Goal: Task Accomplishment & Management: Use online tool/utility

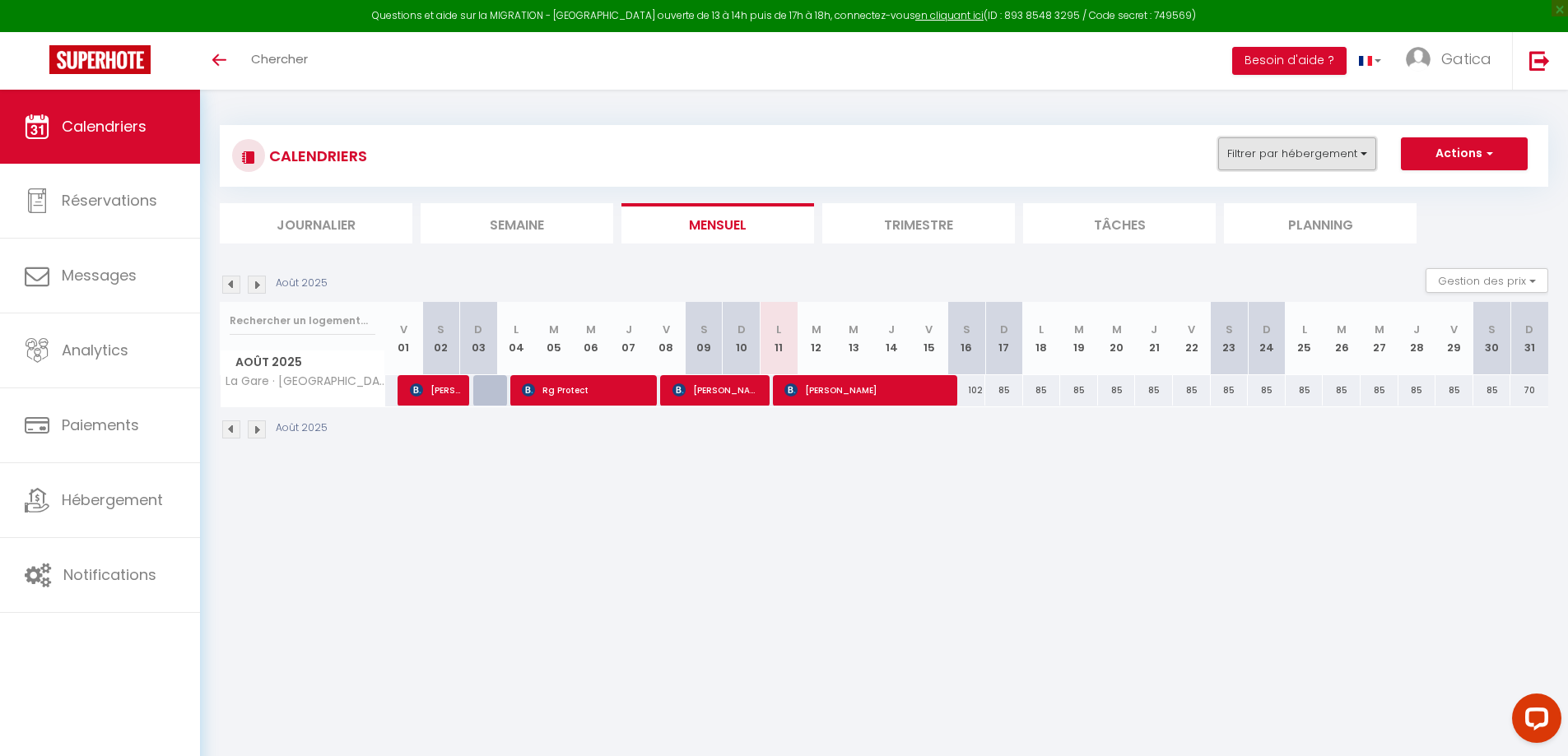
click at [1325, 148] on button "Filtrer par hébergement" at bounding box center [1296, 154] width 158 height 33
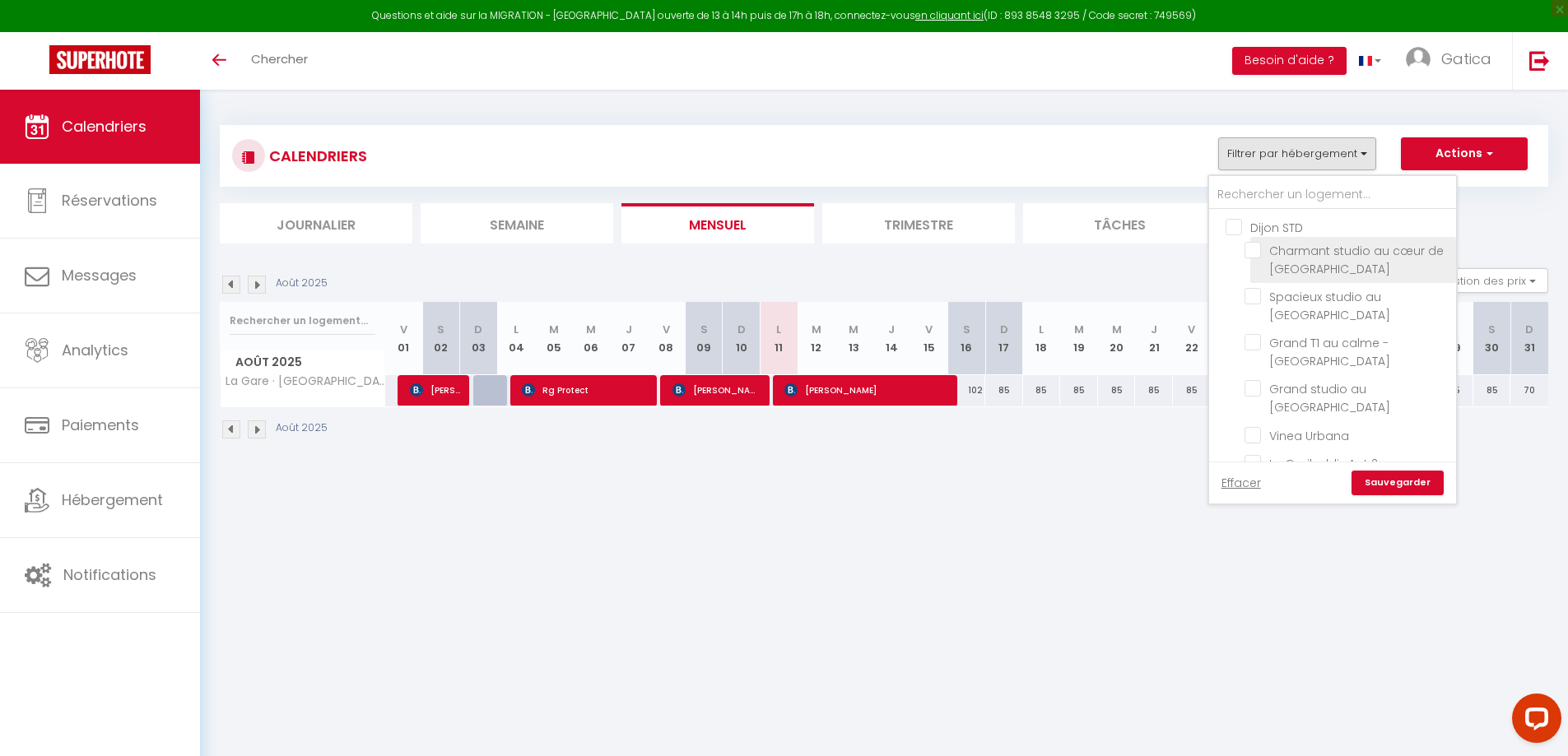
click at [1259, 255] on input "Charmant studio au cœur de [GEOGRAPHIC_DATA]" at bounding box center [1346, 249] width 206 height 16
checkbox input "true"
checkbox input "false"
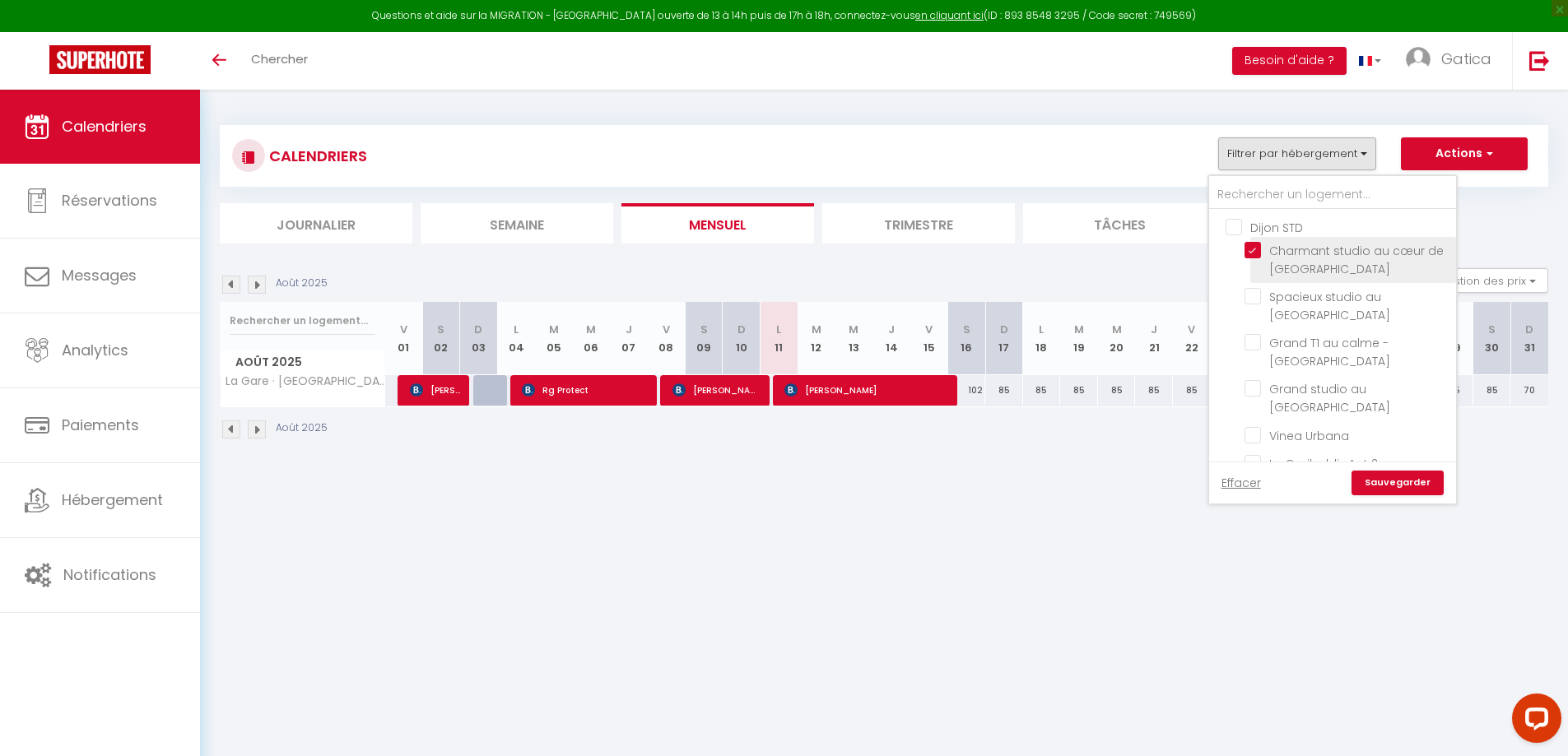
checkbox input "false"
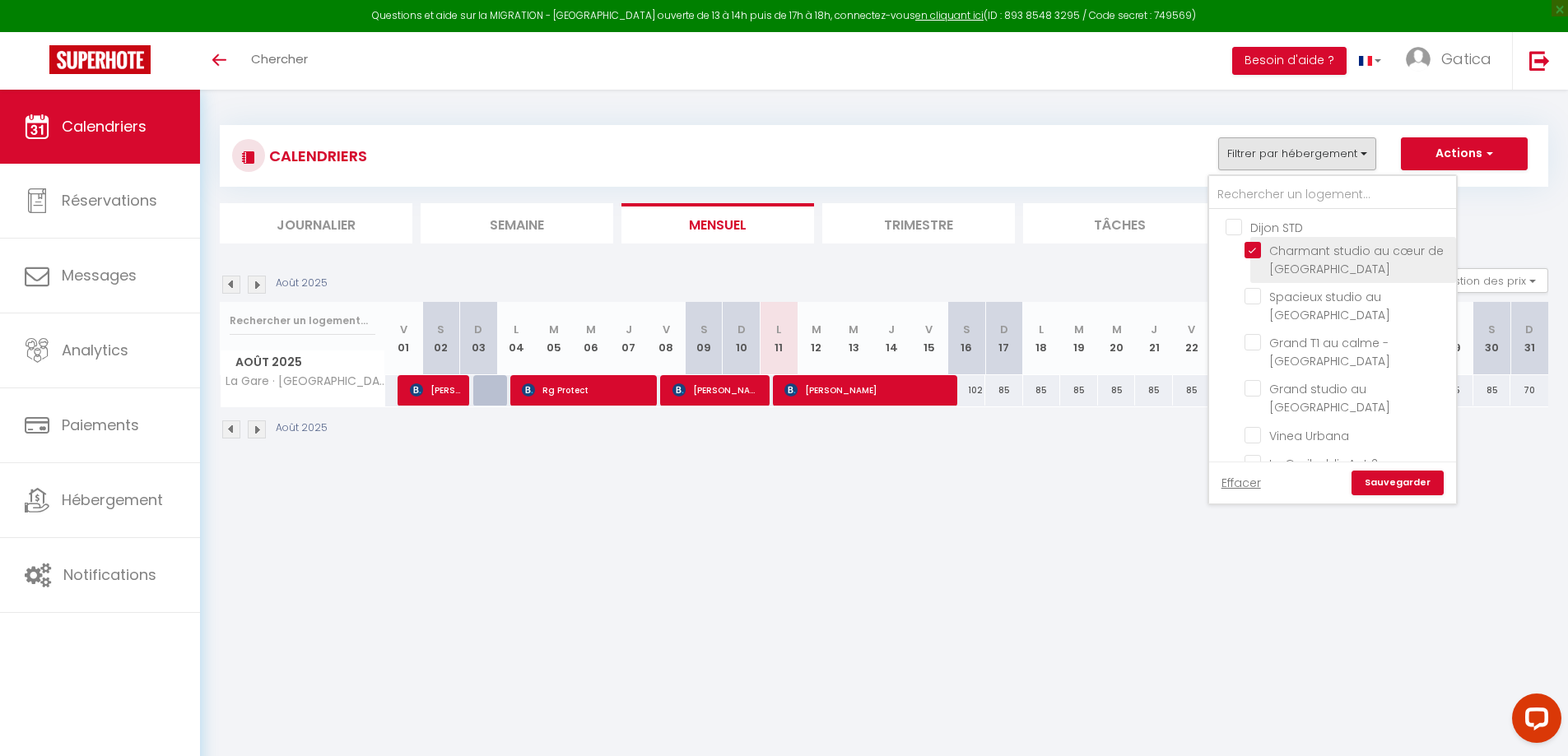
checkbox input "false"
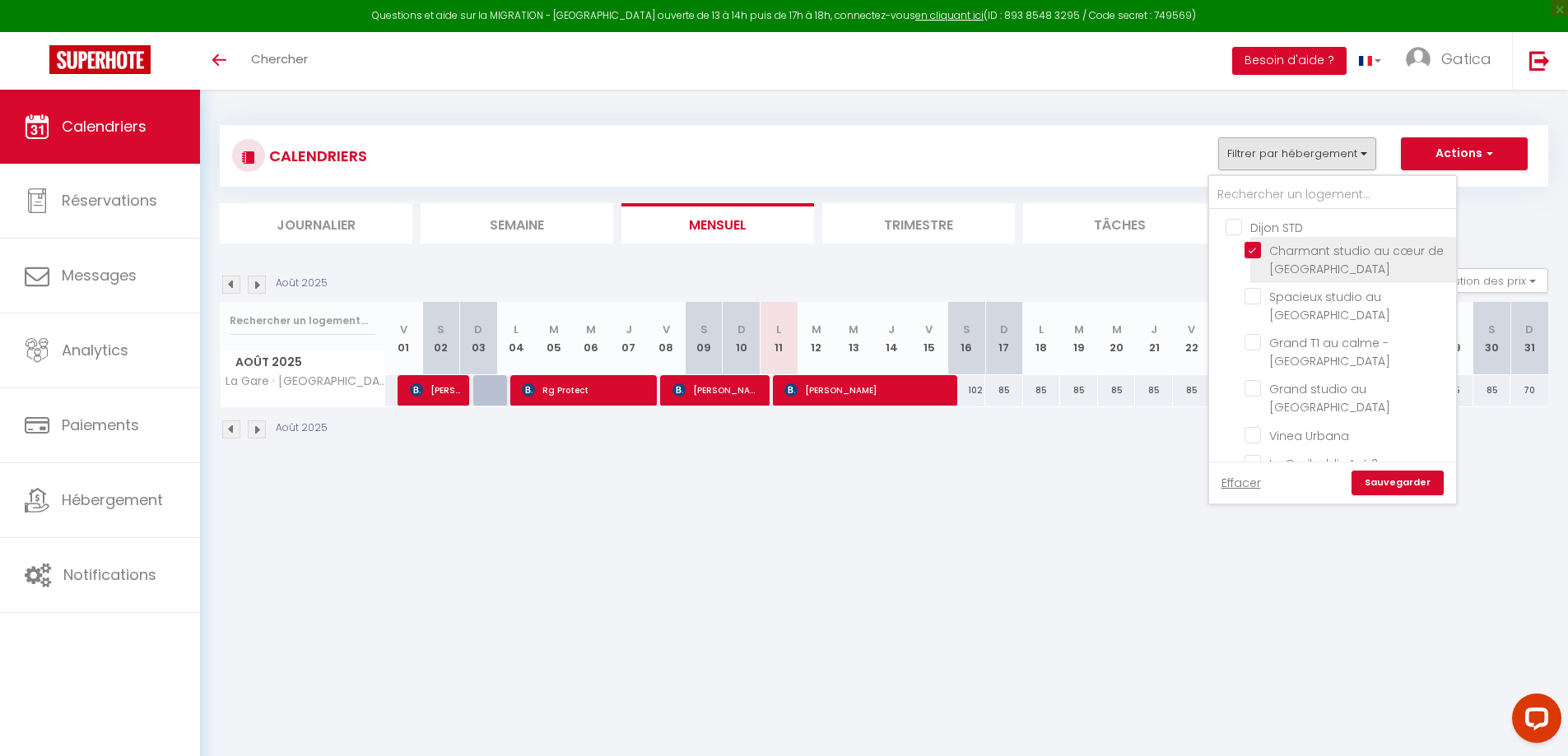
checkbox input "false"
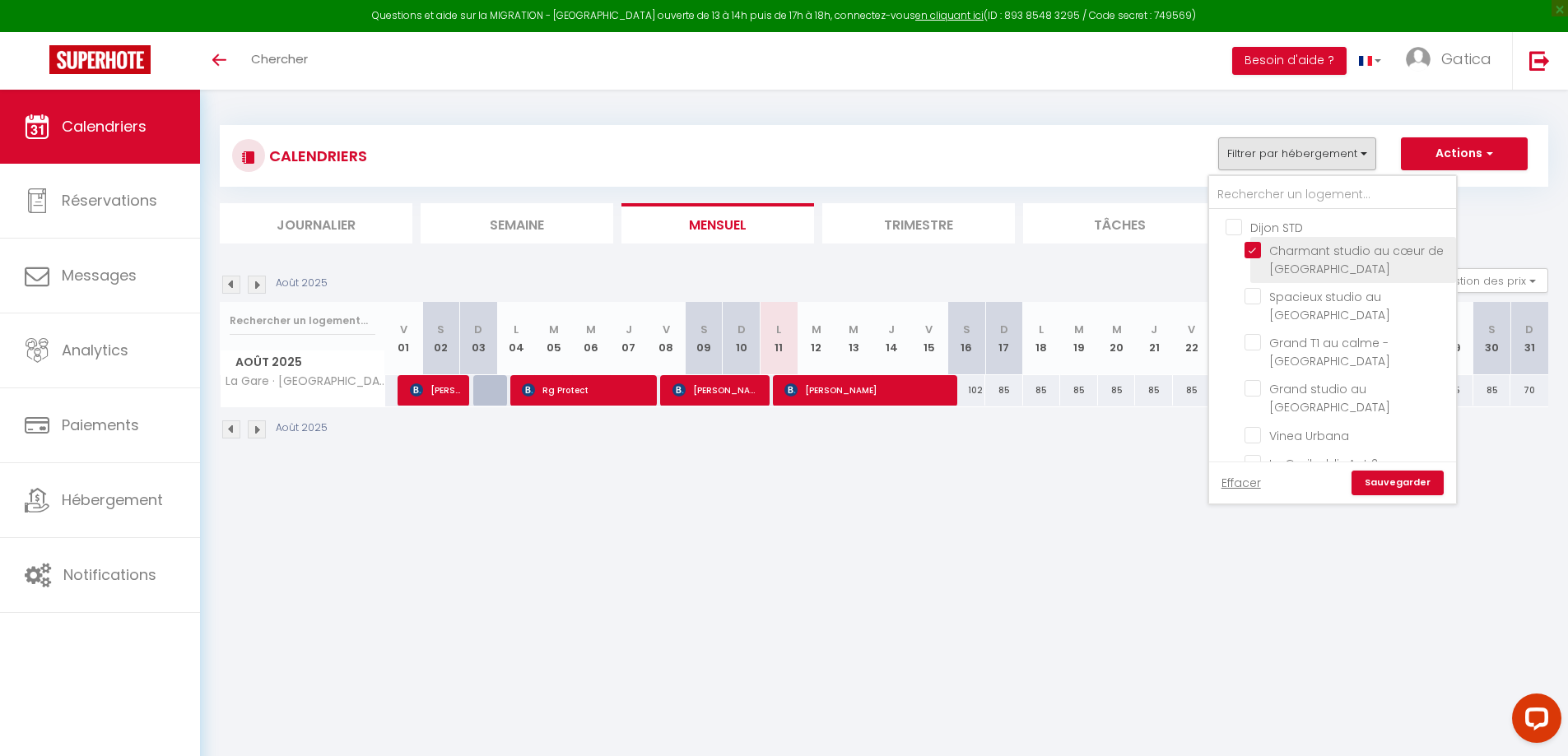
checkbox input "false"
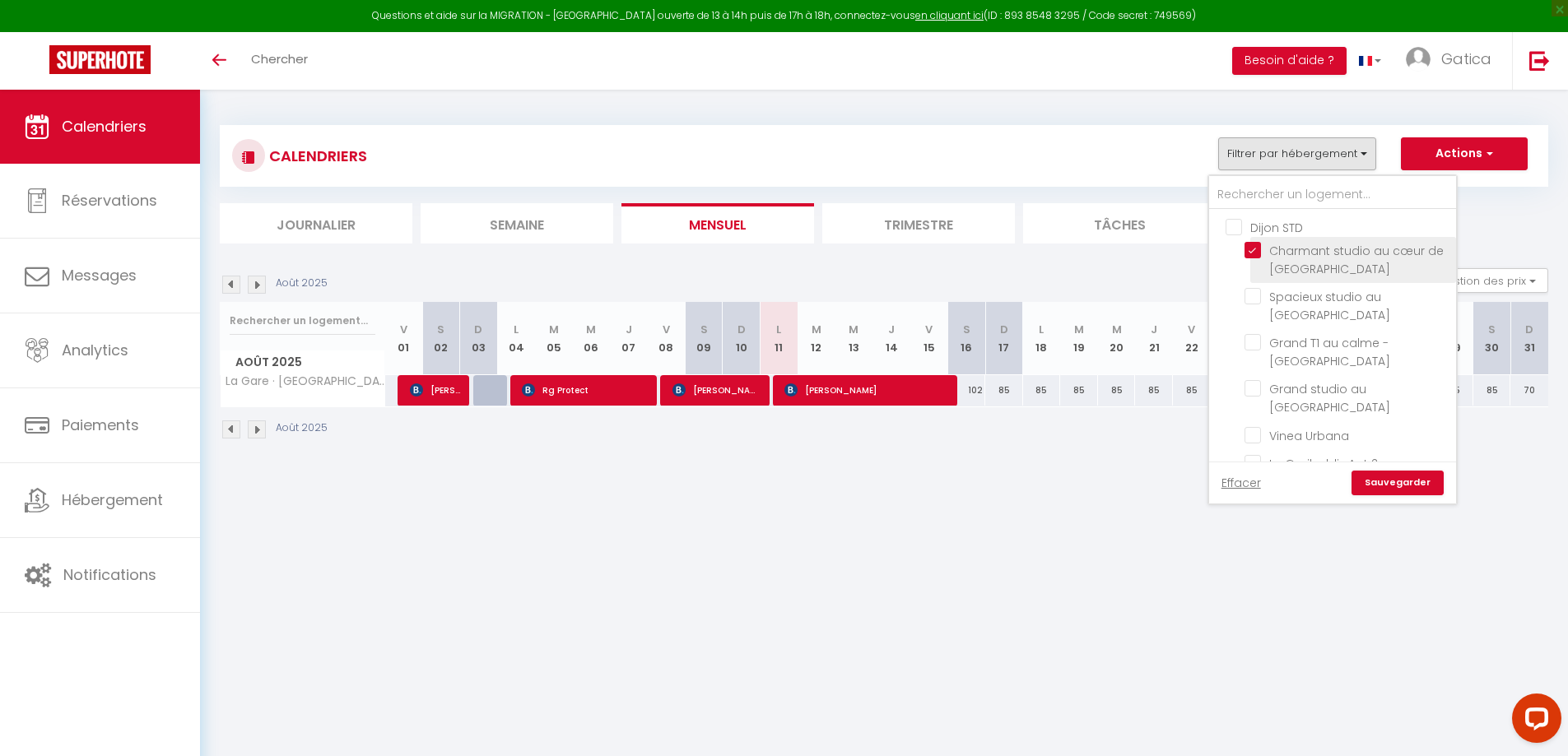
checkbox input "false"
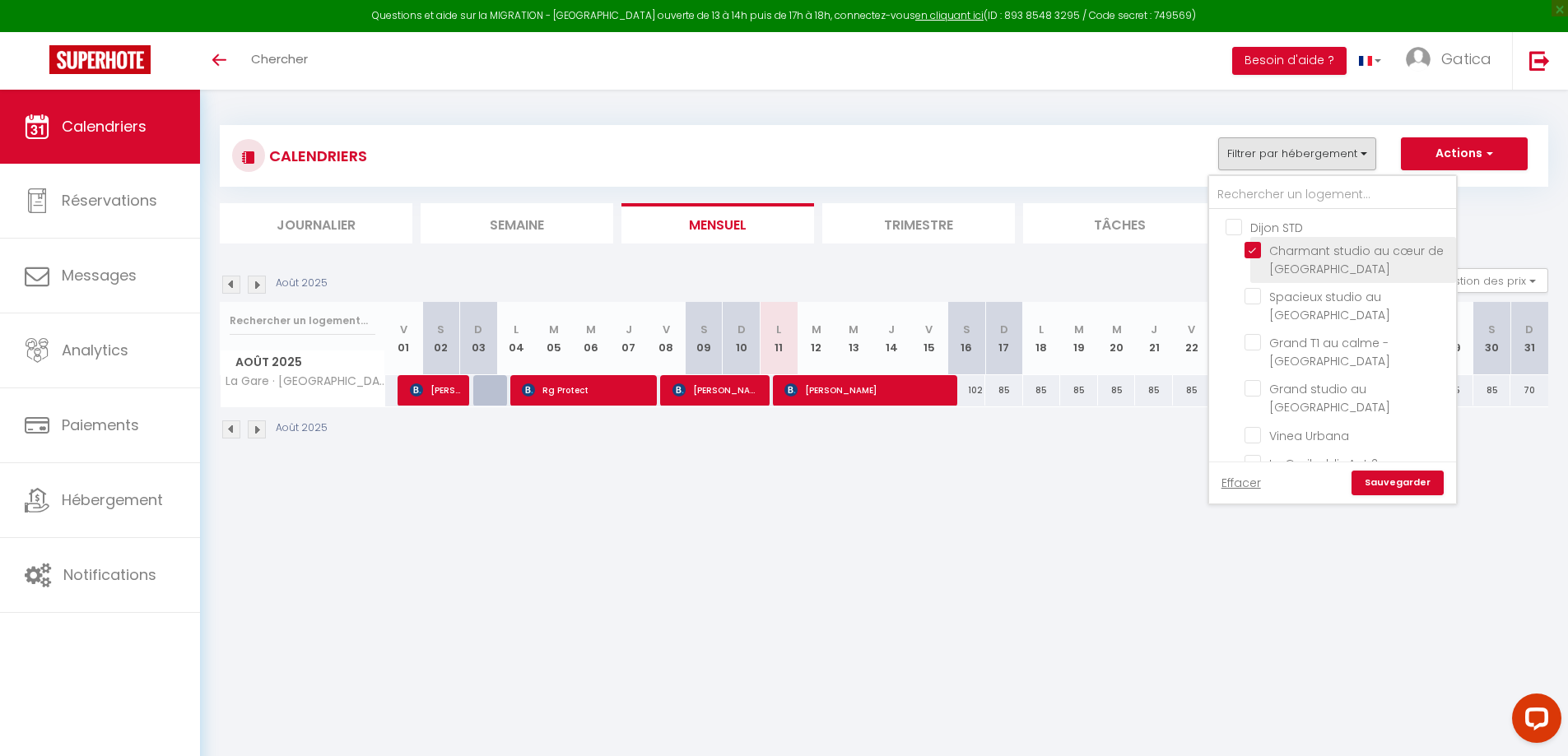
checkbox input "false"
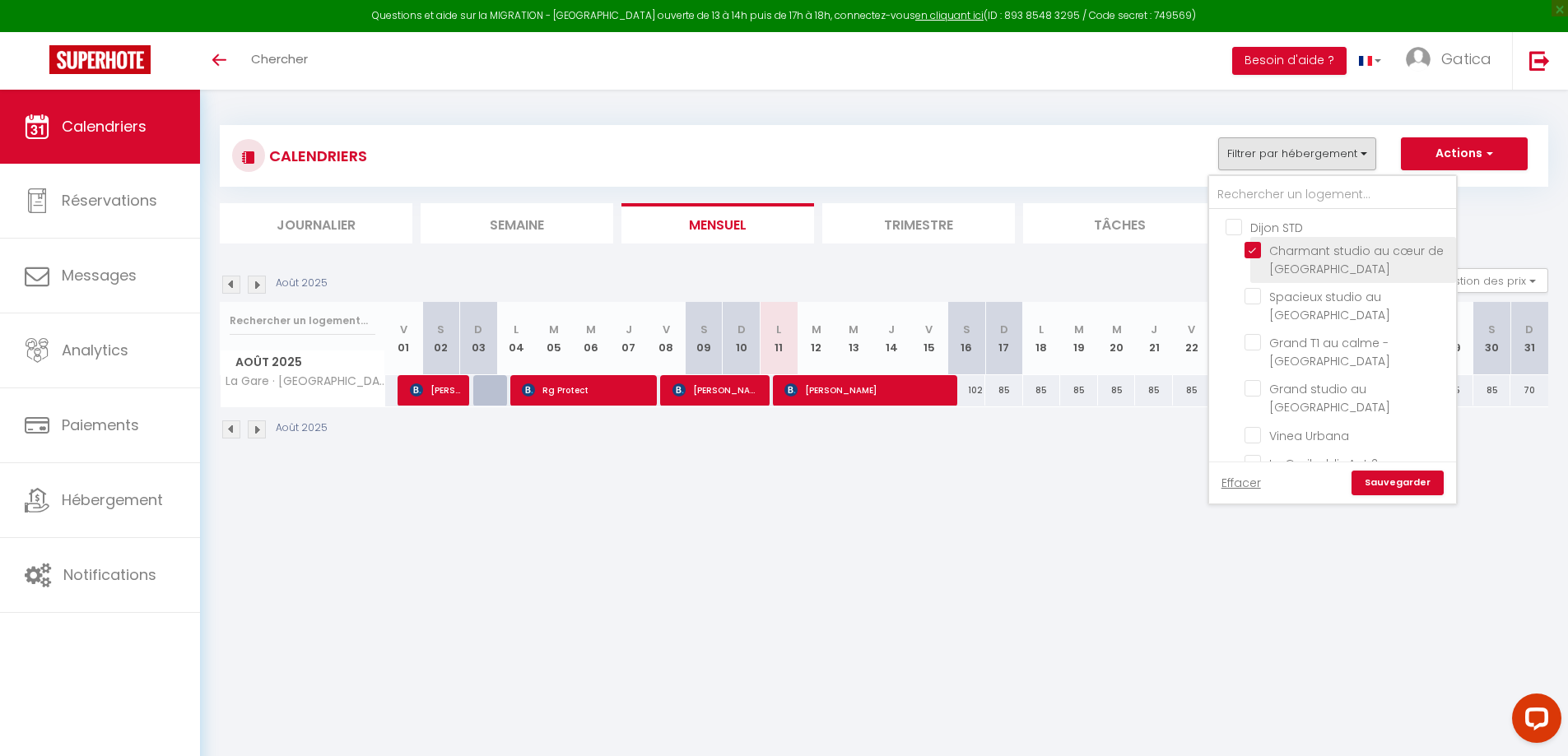
checkbox input "false"
click at [1402, 477] on link "Sauvegarder" at bounding box center [1397, 483] width 92 height 25
